Goal: Complete application form

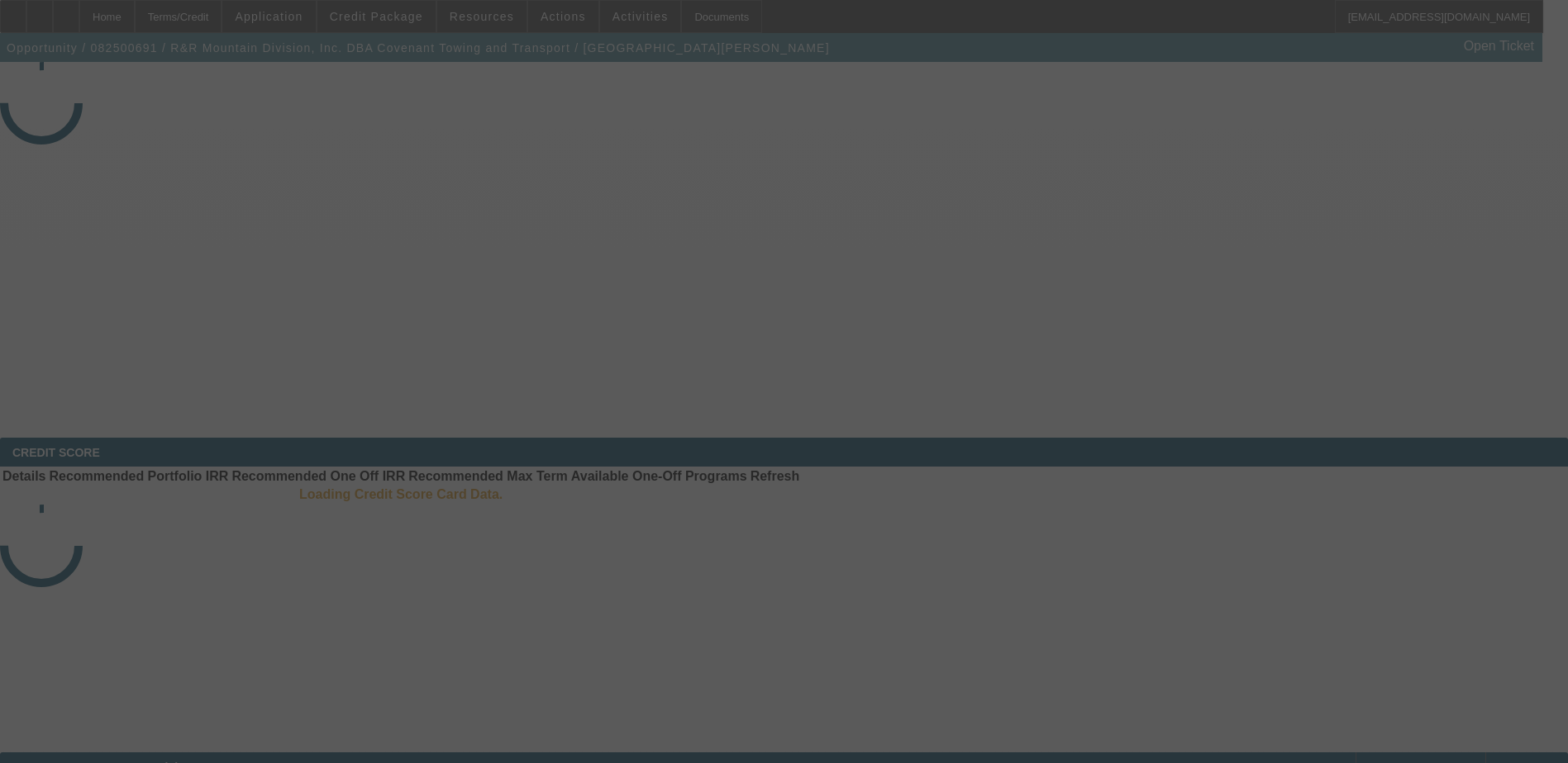
select select "4"
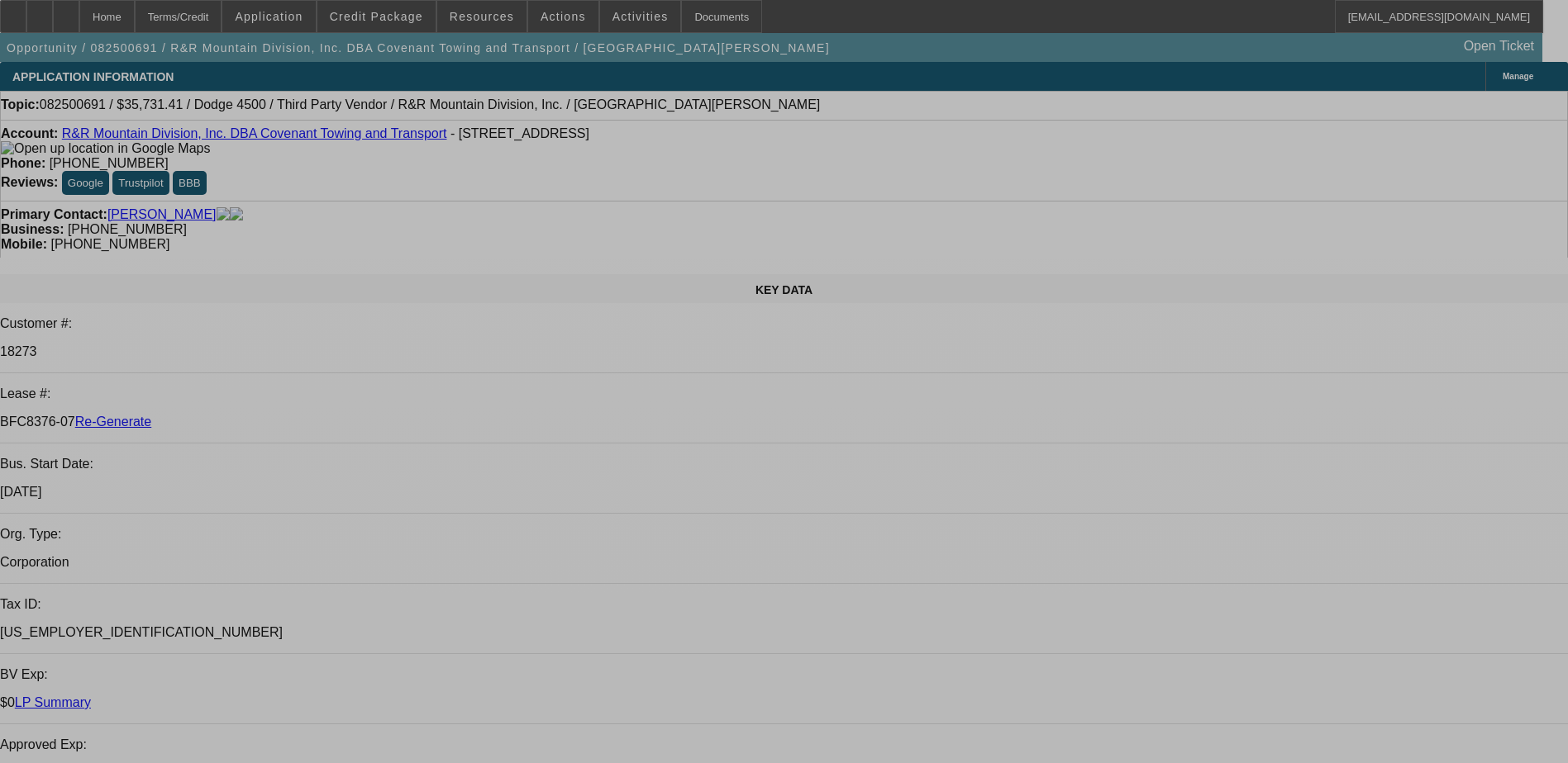
select select "0"
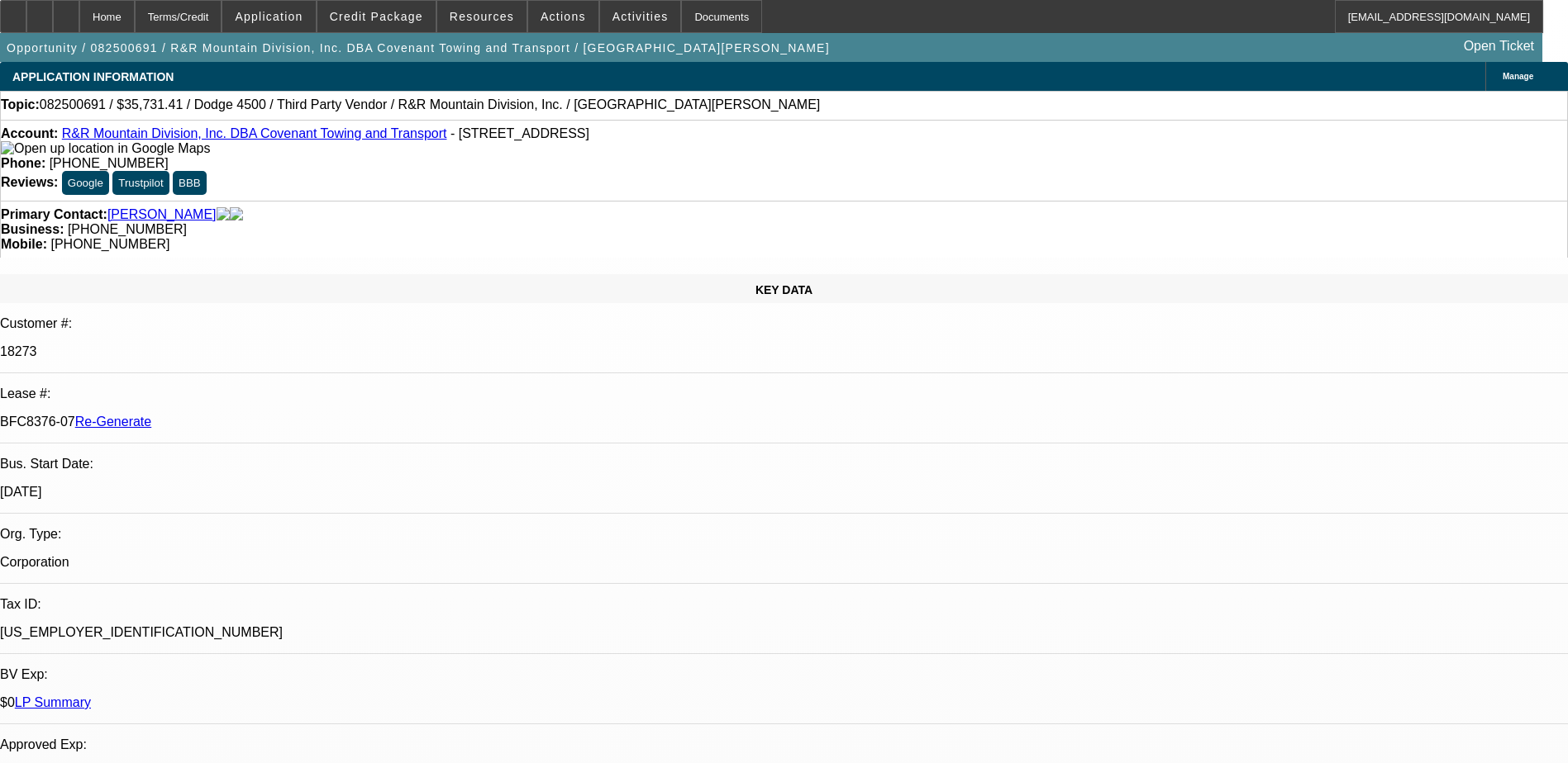
select select "0"
select select "6"
click at [706, 19] on div "Documents" at bounding box center [722, 16] width 81 height 33
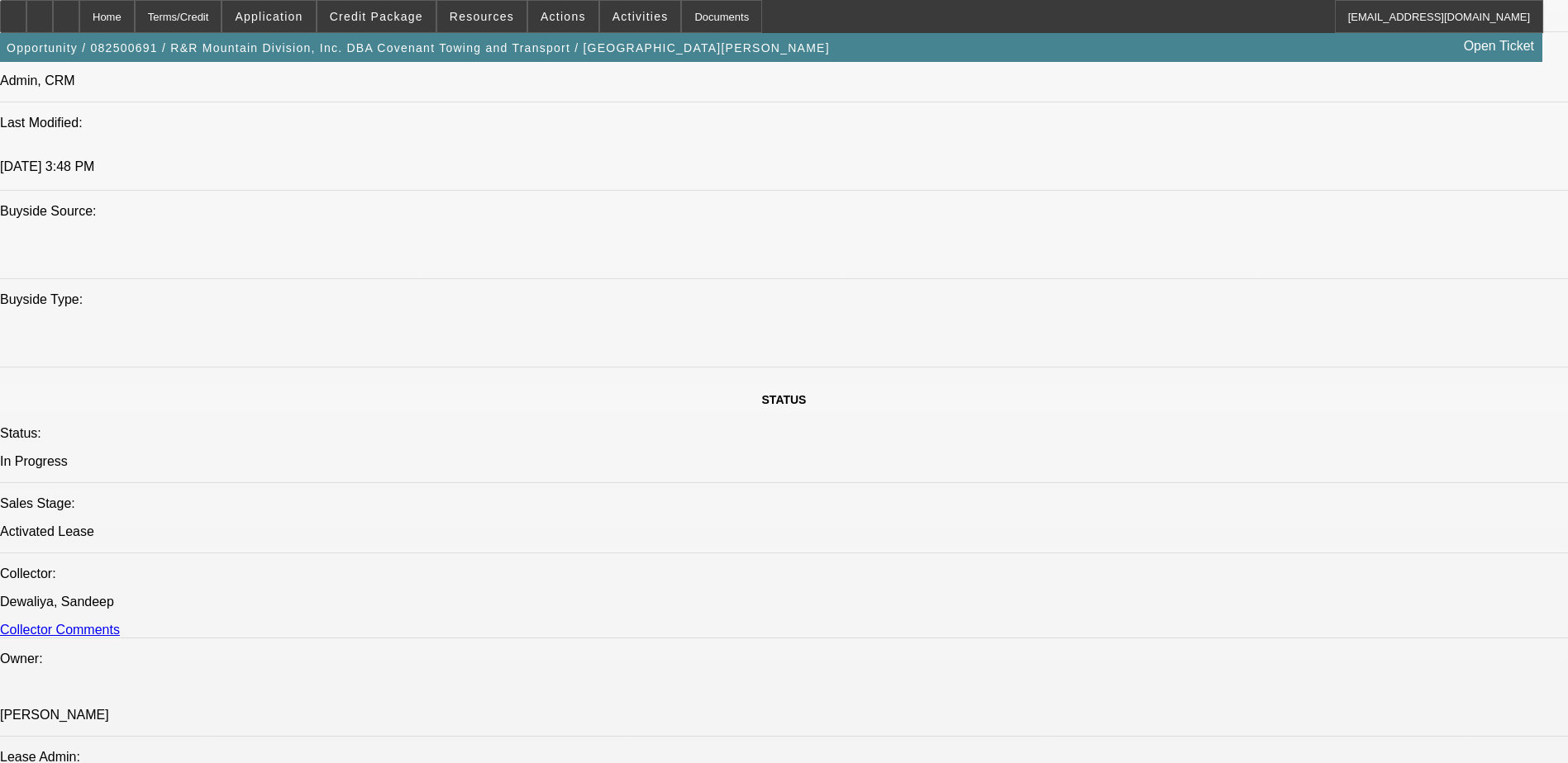
scroll to position [1570, 0]
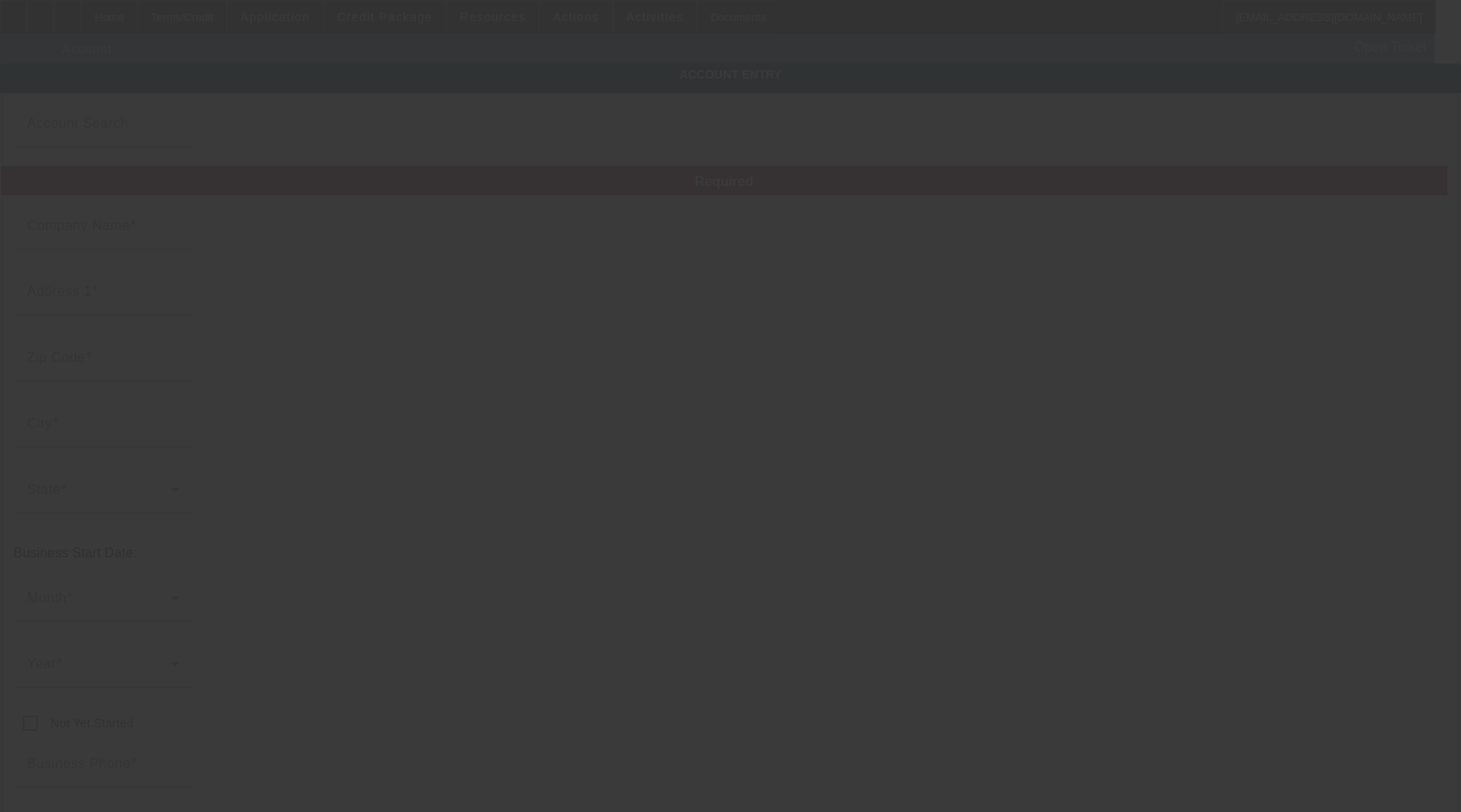
type input "R&R Mountain Division, Inc."
type input "79 Powerline Rd"
type input "81650"
type input "Rifle"
type input "[PHONE_NUMBER]"
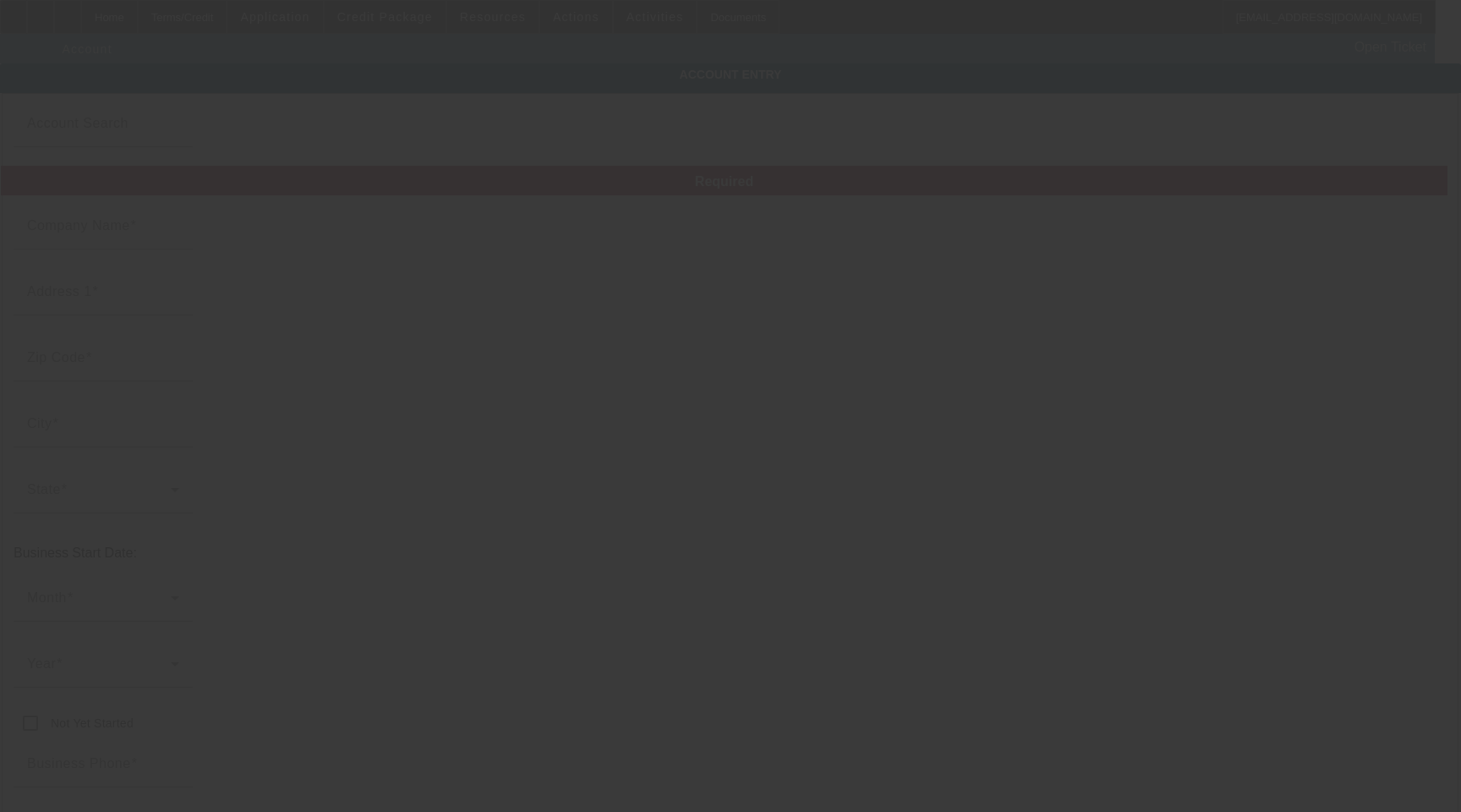
type input "Covenant Towing and Transport"
type input "rauman2@hotmail.com"
type input "Garfield"
type input "(970) 876-2431"
type input "[US_EMPLOYER_IDENTIFICATION_NUMBER]"
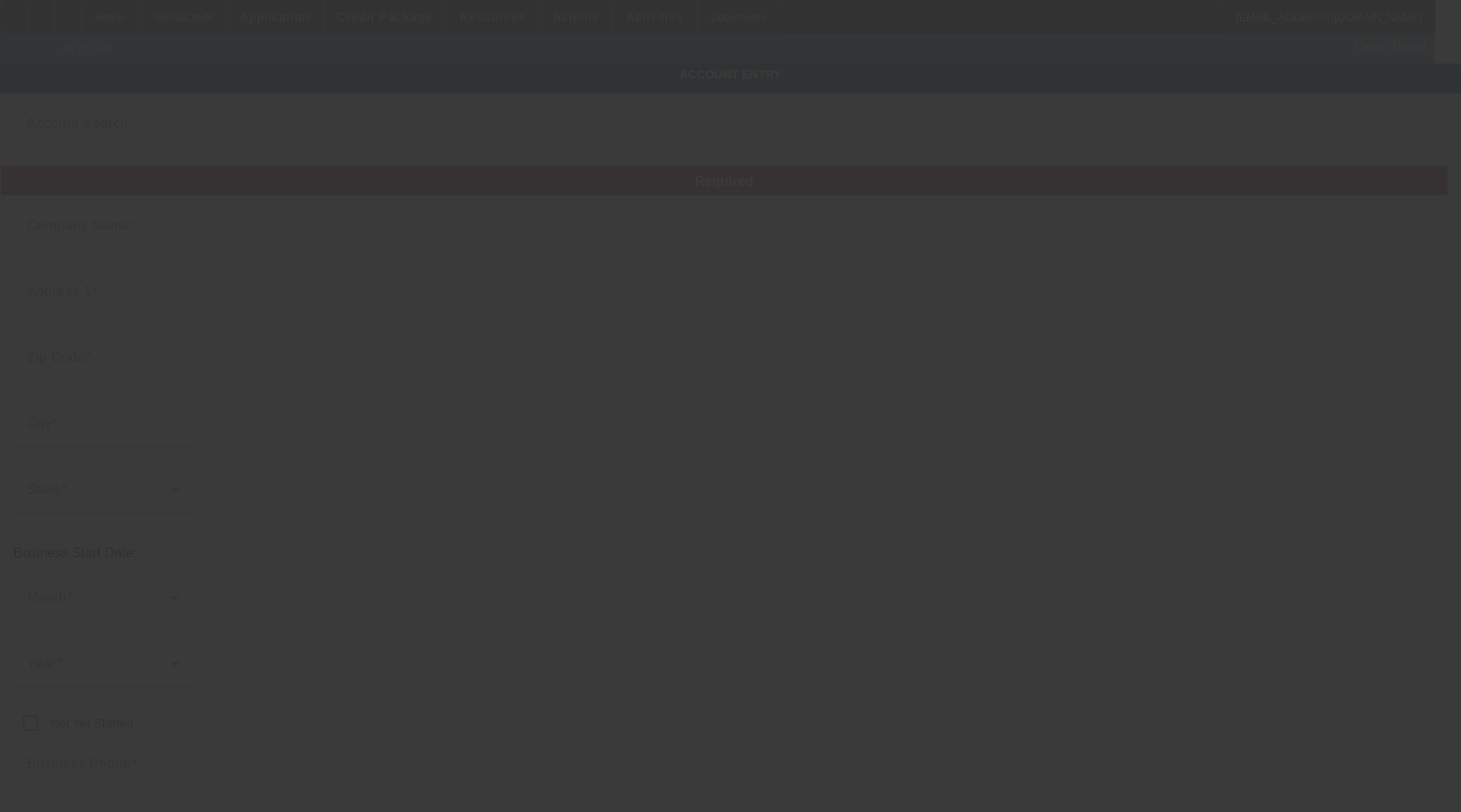
type input "Towing & Roadside Service"
type input "https://Covenanttowing.Com"
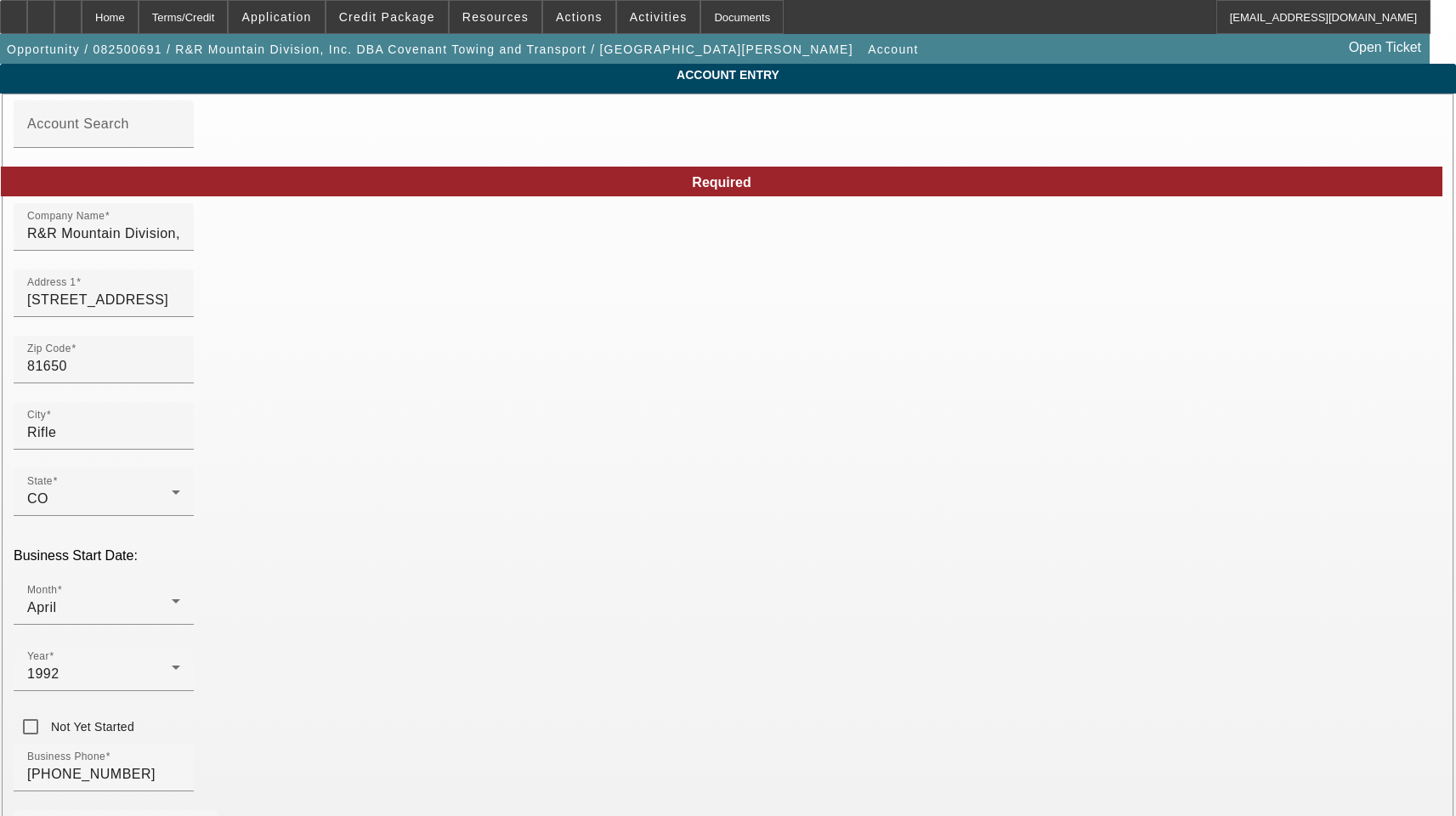
type input "8/26/2025"
drag, startPoint x: 905, startPoint y: 382, endPoint x: 665, endPoint y: 380, distance: 240.0
